Goal: Complete application form

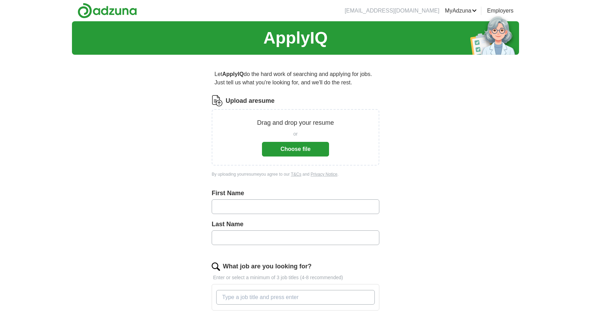
click at [283, 150] on button "Choose file" at bounding box center [295, 149] width 67 height 15
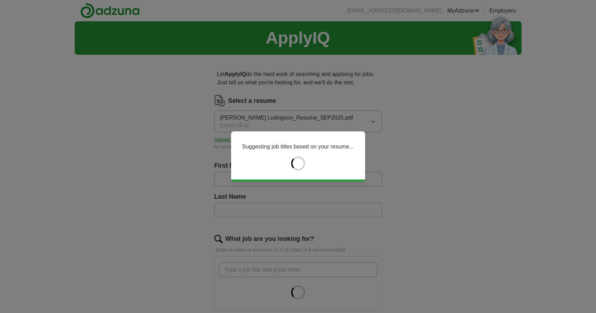
type input "******"
type input "*********"
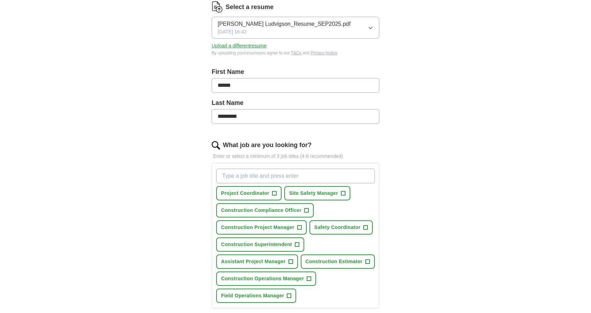
scroll to position [105, 0]
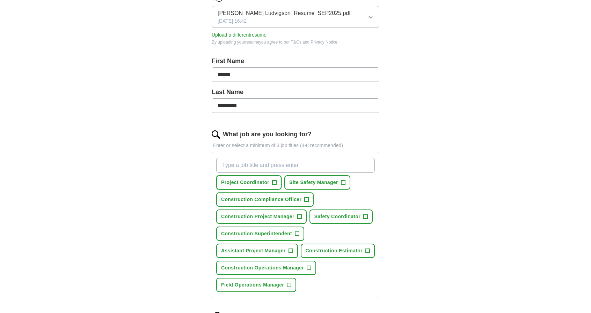
click at [275, 181] on span "+" at bounding box center [274, 183] width 4 height 6
click at [290, 250] on span "+" at bounding box center [290, 252] width 4 height 6
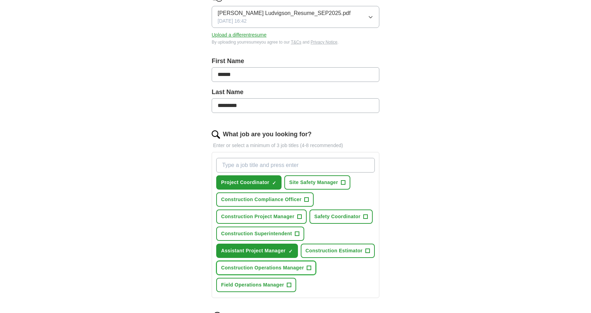
click at [309, 268] on span "+" at bounding box center [309, 269] width 4 height 6
click at [363, 215] on span "+" at bounding box center [365, 217] width 4 height 6
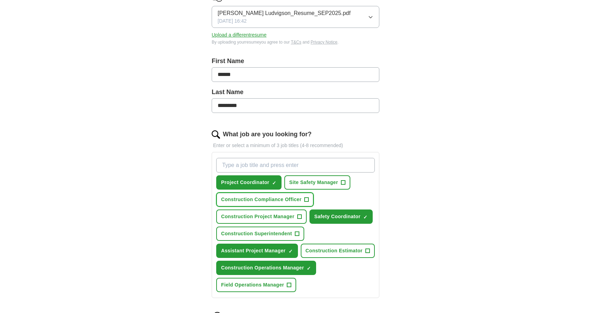
click at [307, 199] on span "+" at bounding box center [306, 200] width 4 height 6
click at [344, 182] on span "+" at bounding box center [343, 183] width 4 height 6
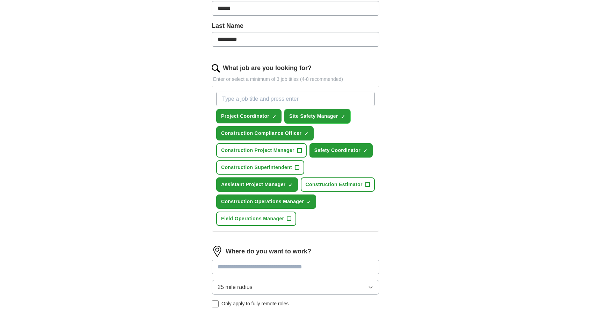
scroll to position [209, 0]
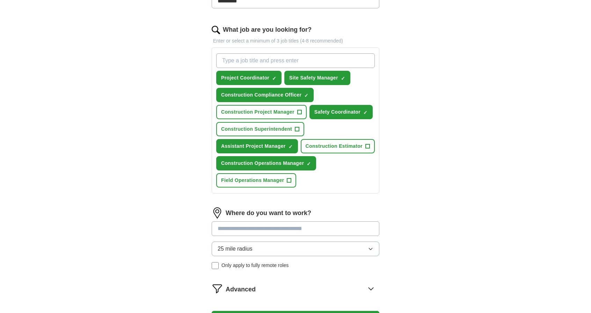
click at [295, 230] on input at bounding box center [296, 229] width 168 height 15
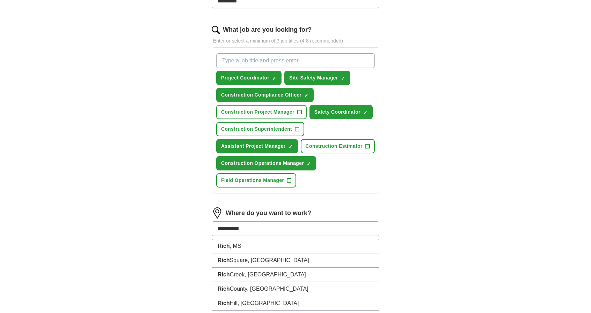
type input "**********"
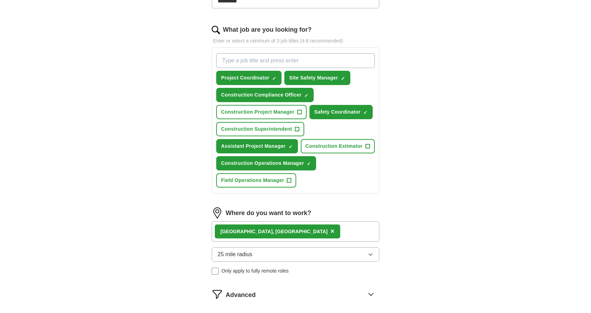
click at [265, 249] on button "25 mile radius" at bounding box center [296, 255] width 168 height 15
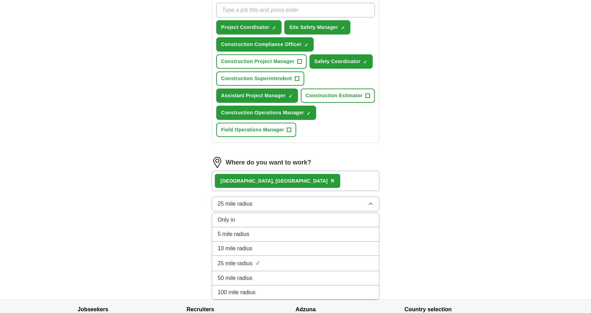
scroll to position [279, 0]
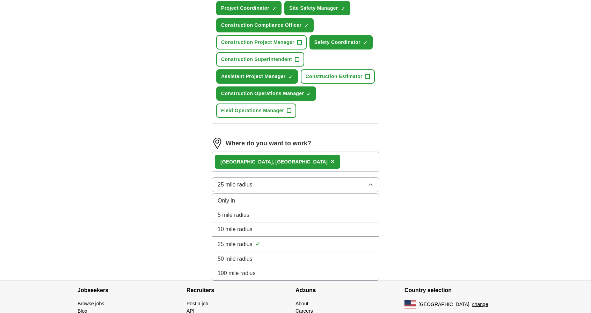
click at [221, 241] on span "25 mile radius" at bounding box center [234, 245] width 35 height 8
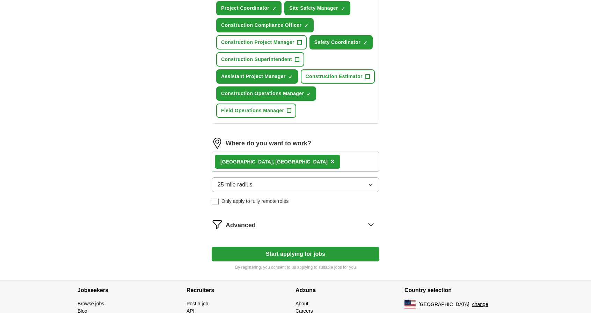
click at [325, 221] on div "Advanced" at bounding box center [303, 224] width 154 height 11
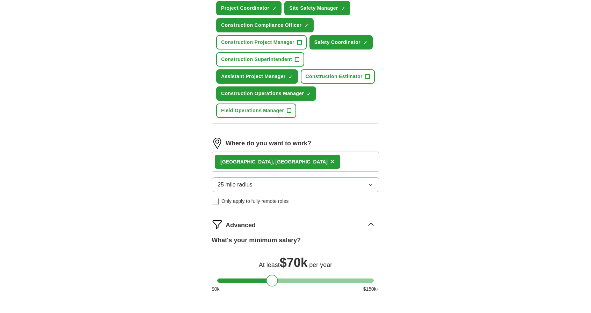
drag, startPoint x: 223, startPoint y: 279, endPoint x: 272, endPoint y: 284, distance: 49.8
click at [272, 284] on div at bounding box center [272, 281] width 12 height 12
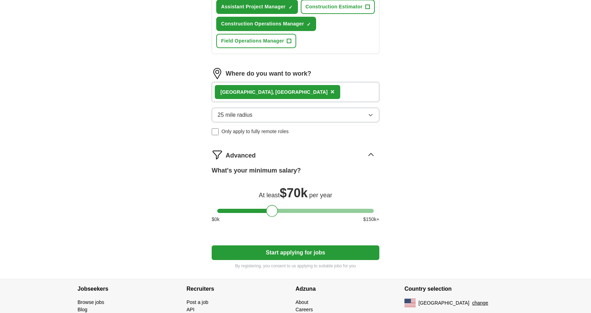
scroll to position [383, 0]
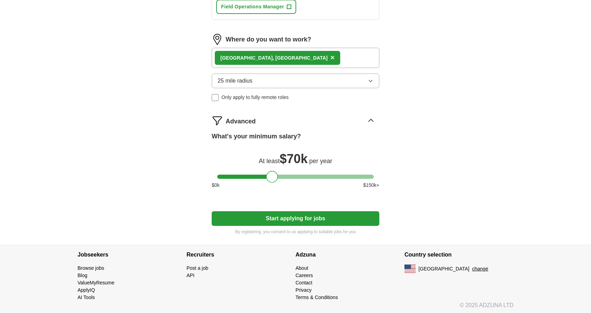
click at [281, 216] on button "Start applying for jobs" at bounding box center [296, 219] width 168 height 15
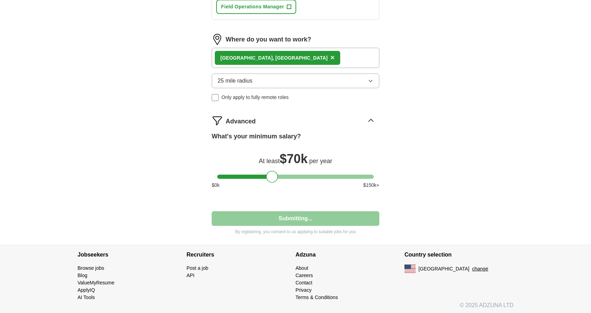
select select "**"
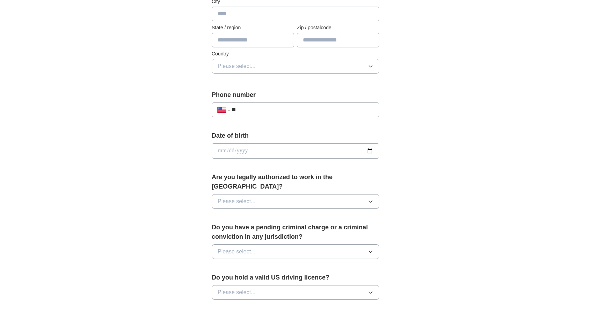
scroll to position [209, 0]
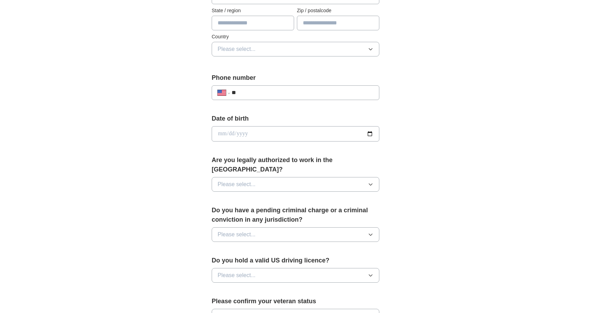
click at [271, 89] on input "**" at bounding box center [302, 93] width 142 height 8
type input "**********"
click at [298, 131] on input "date" at bounding box center [296, 133] width 168 height 15
type input "**********"
click at [300, 177] on button "Please select..." at bounding box center [296, 184] width 168 height 15
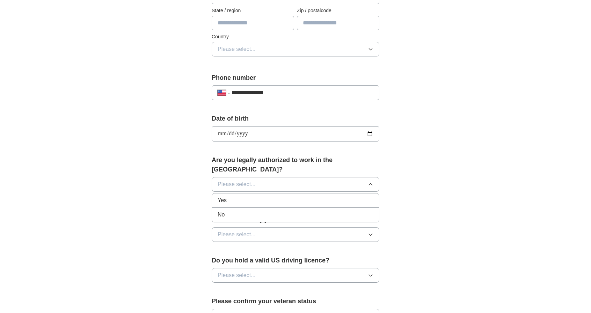
click at [265, 197] on div "Yes" at bounding box center [295, 201] width 156 height 8
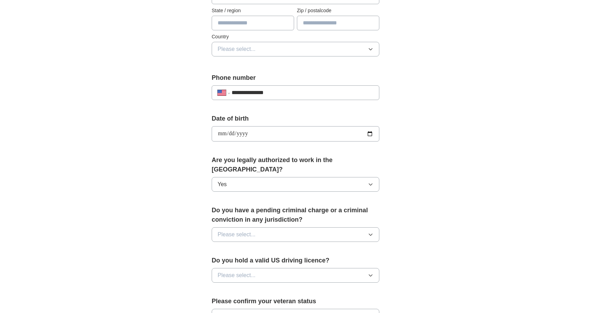
click at [253, 231] on span "Please select..." at bounding box center [236, 235] width 38 height 8
click at [241, 261] on div "No" at bounding box center [295, 265] width 156 height 8
click at [255, 268] on button "Please select..." at bounding box center [296, 275] width 168 height 15
click at [247, 288] on div "Yes" at bounding box center [295, 292] width 156 height 8
click at [264, 309] on button "Please select..." at bounding box center [296, 316] width 168 height 15
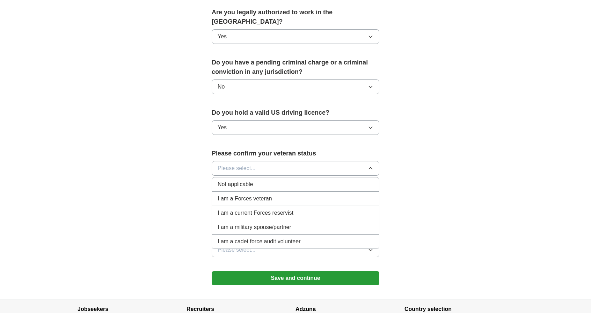
scroll to position [384, 0]
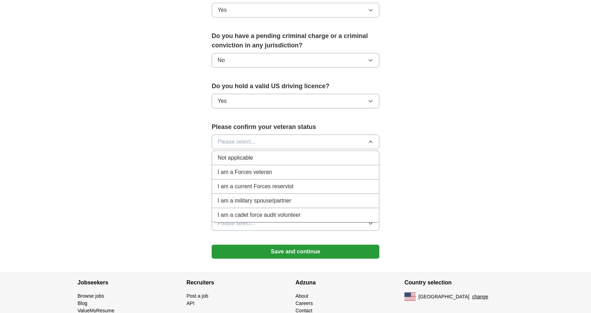
click at [265, 168] on span "I am a Forces veteran" at bounding box center [244, 172] width 54 height 8
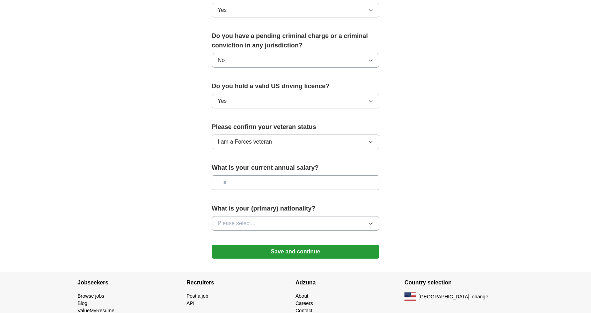
click at [267, 176] on input "text" at bounding box center [296, 183] width 168 height 15
type input "*******"
click at [312, 216] on button "Please select..." at bounding box center [296, 223] width 168 height 15
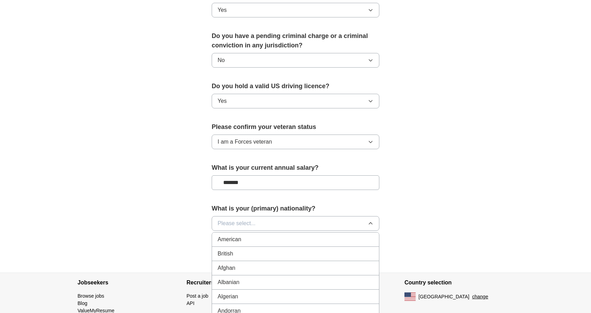
click at [283, 236] on div "American" at bounding box center [295, 240] width 156 height 8
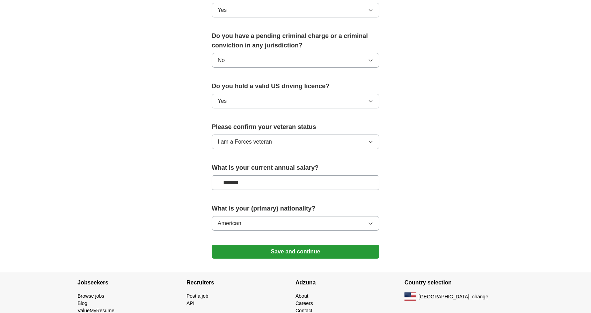
click at [285, 245] on button "Save and continue" at bounding box center [296, 252] width 168 height 14
